Goal: Navigation & Orientation: Find specific page/section

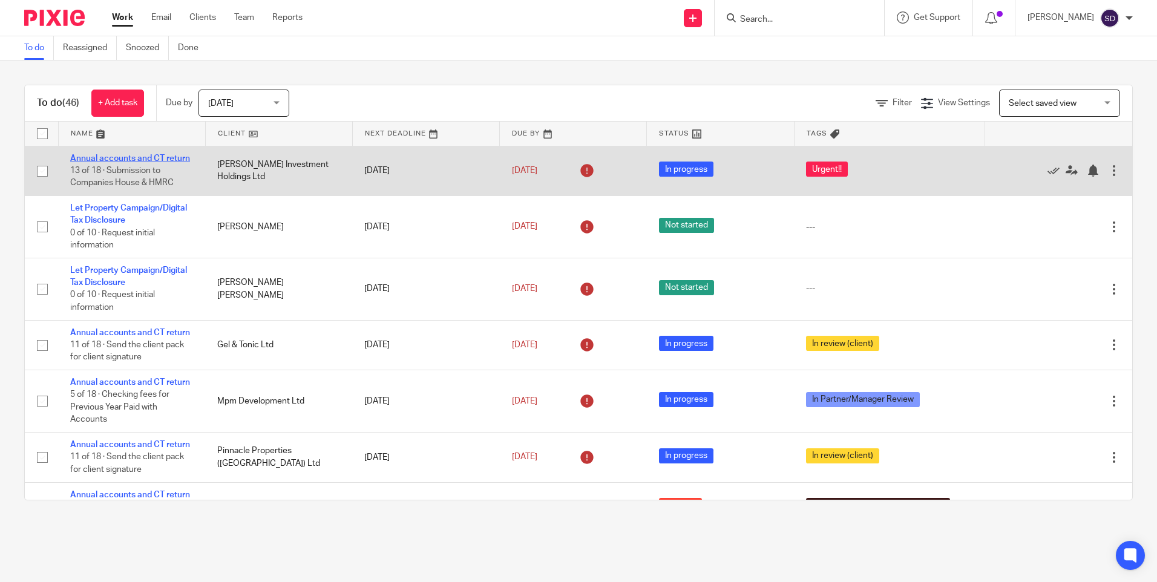
click at [109, 161] on link "Annual accounts and CT return" at bounding box center [130, 158] width 120 height 8
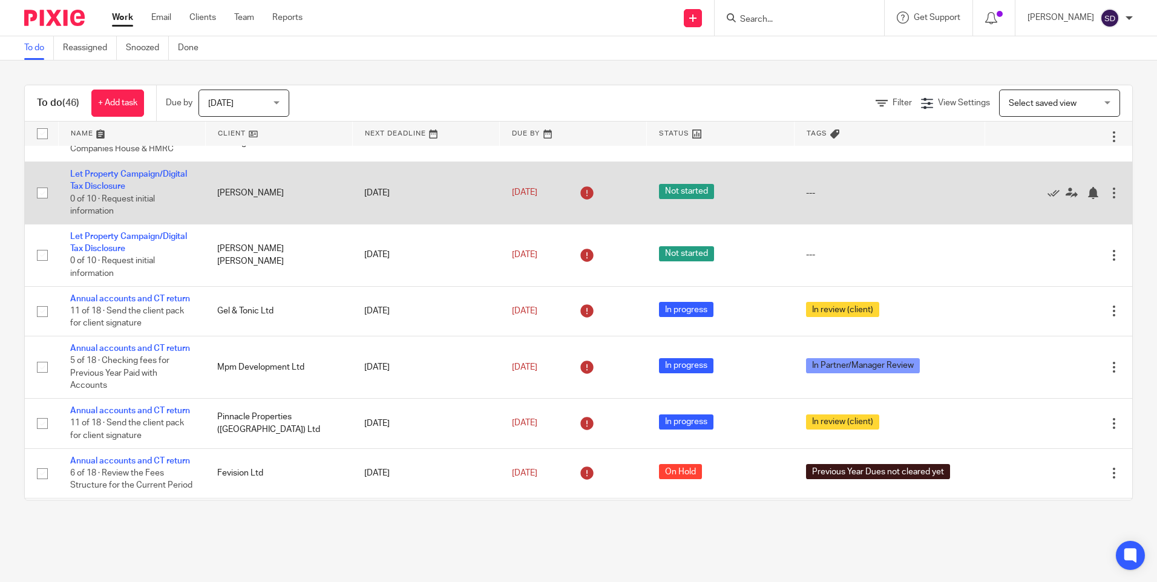
scroll to position [60, 0]
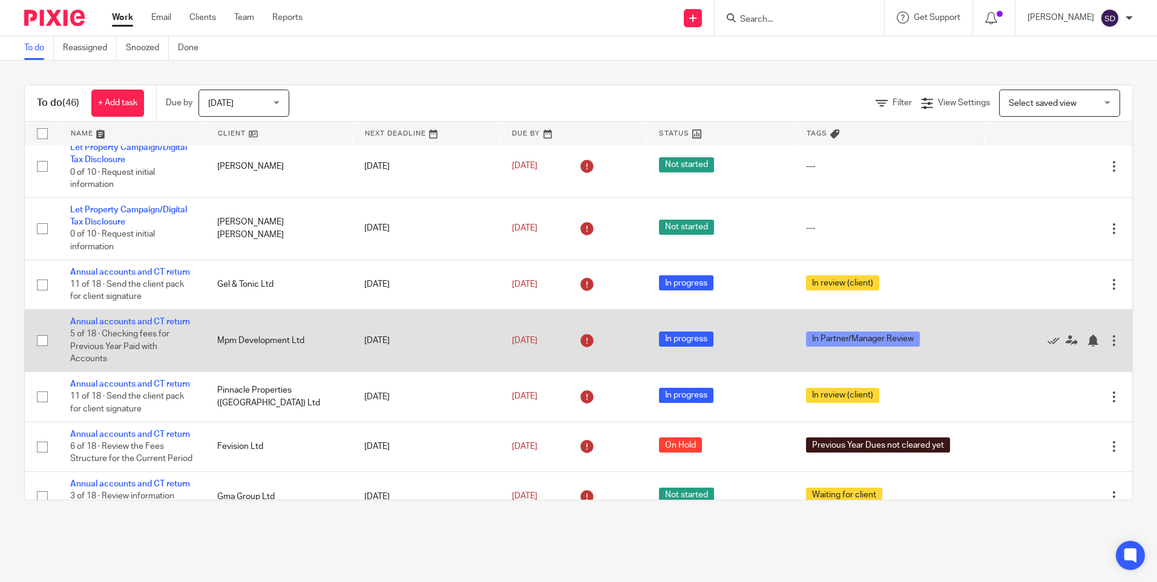
click at [135, 340] on td "Annual accounts and CT return 5 of 18 · Checking fees for Previous Year Paid wi…" at bounding box center [131, 341] width 147 height 62
click at [130, 326] on link "Annual accounts and CT return" at bounding box center [130, 322] width 120 height 8
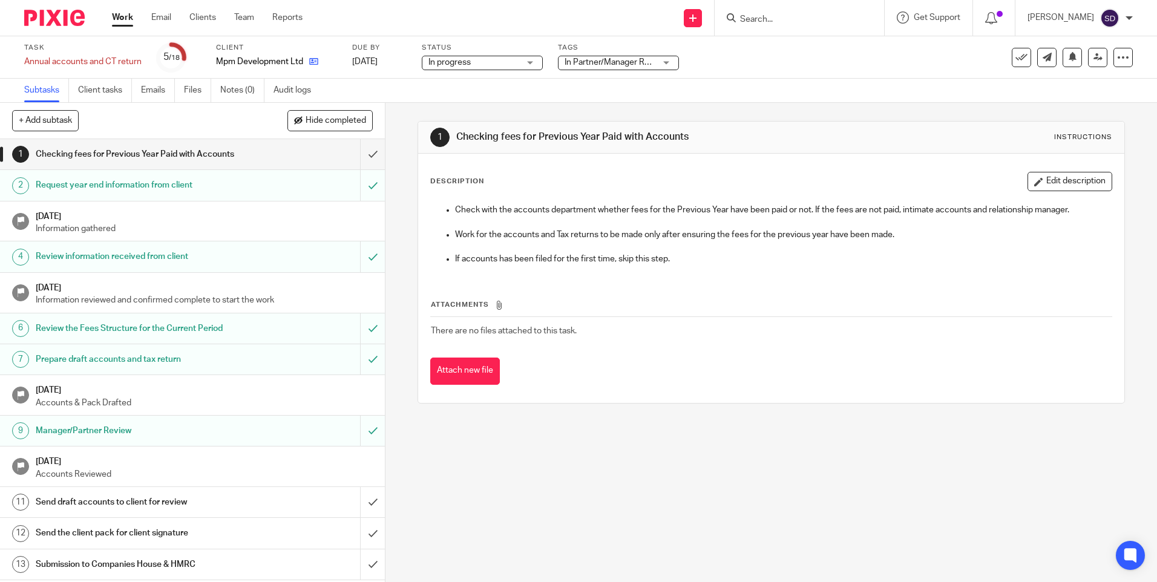
click at [313, 56] on link at bounding box center [310, 62] width 15 height 12
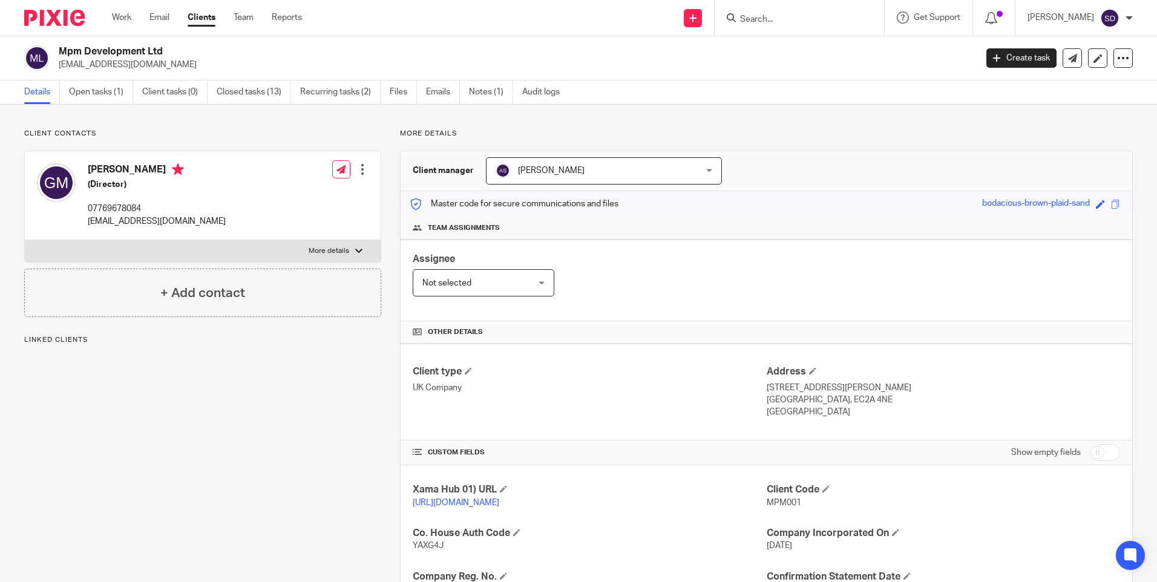
scroll to position [330, 0]
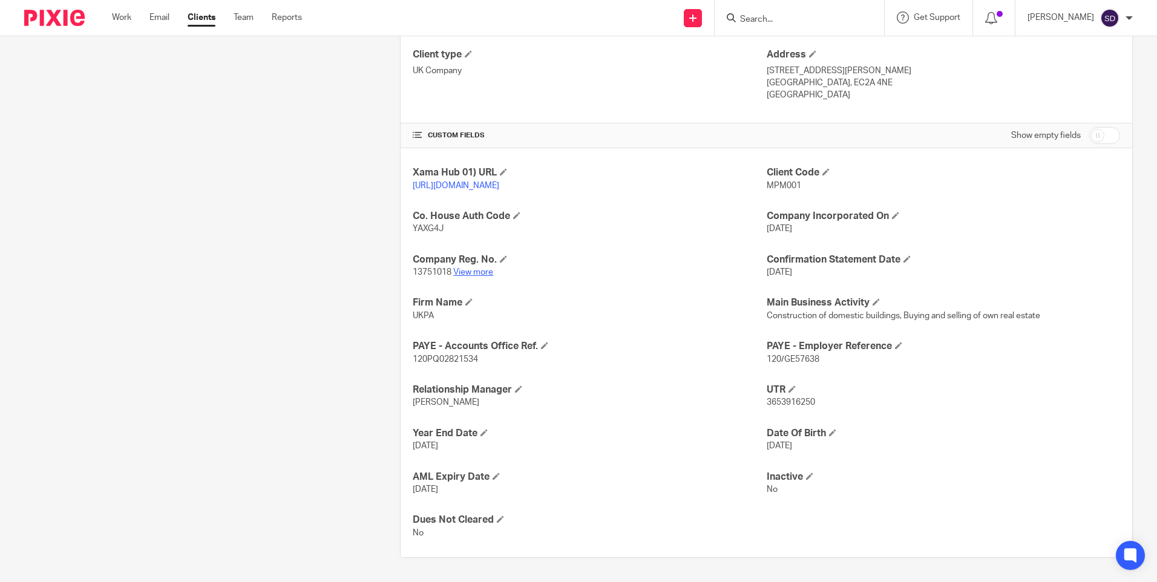
click at [475, 276] on link "View more" at bounding box center [473, 272] width 40 height 8
